Goal: Find specific page/section: Find specific page/section

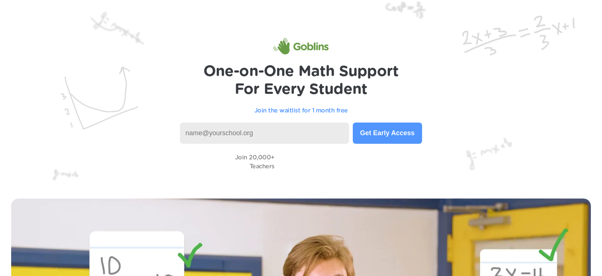
click at [267, 137] on input at bounding box center [264, 133] width 169 height 21
type input "m"
click at [263, 137] on input at bounding box center [264, 133] width 169 height 21
type input "@"
